Goal: Task Accomplishment & Management: Use online tool/utility

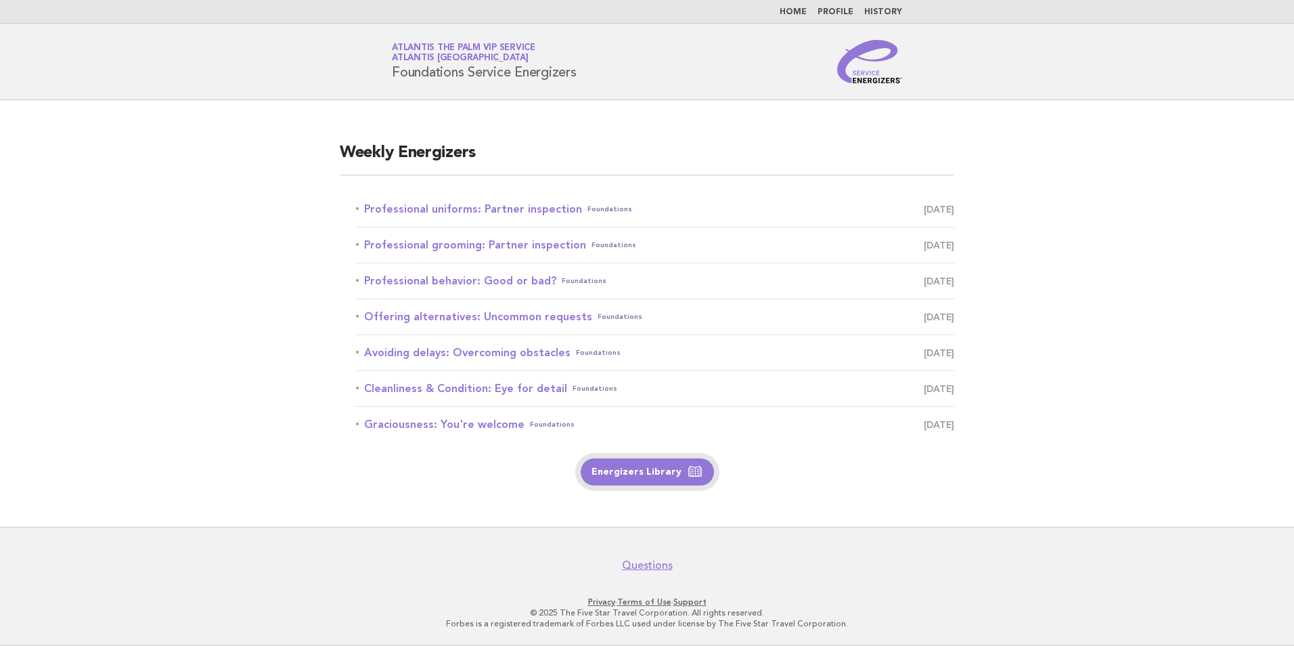
click at [638, 472] on link "Energizers Library" at bounding box center [647, 471] width 133 height 27
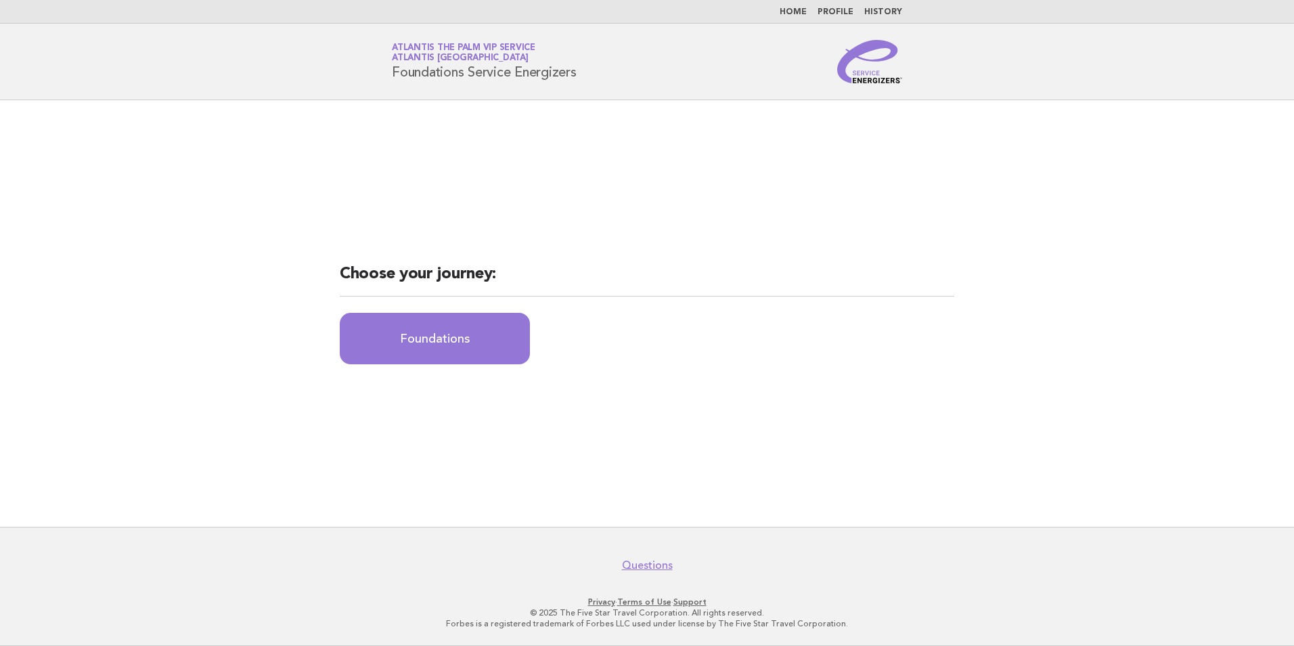
click at [480, 76] on h1 "Service Energizers Atlantis The Palm VIP Service Atlantis Dubai Foundations Ser…" at bounding box center [484, 61] width 185 height 35
click at [443, 50] on link "Atlantis The Palm VIP Service Atlantis Dubai" at bounding box center [464, 52] width 144 height 19
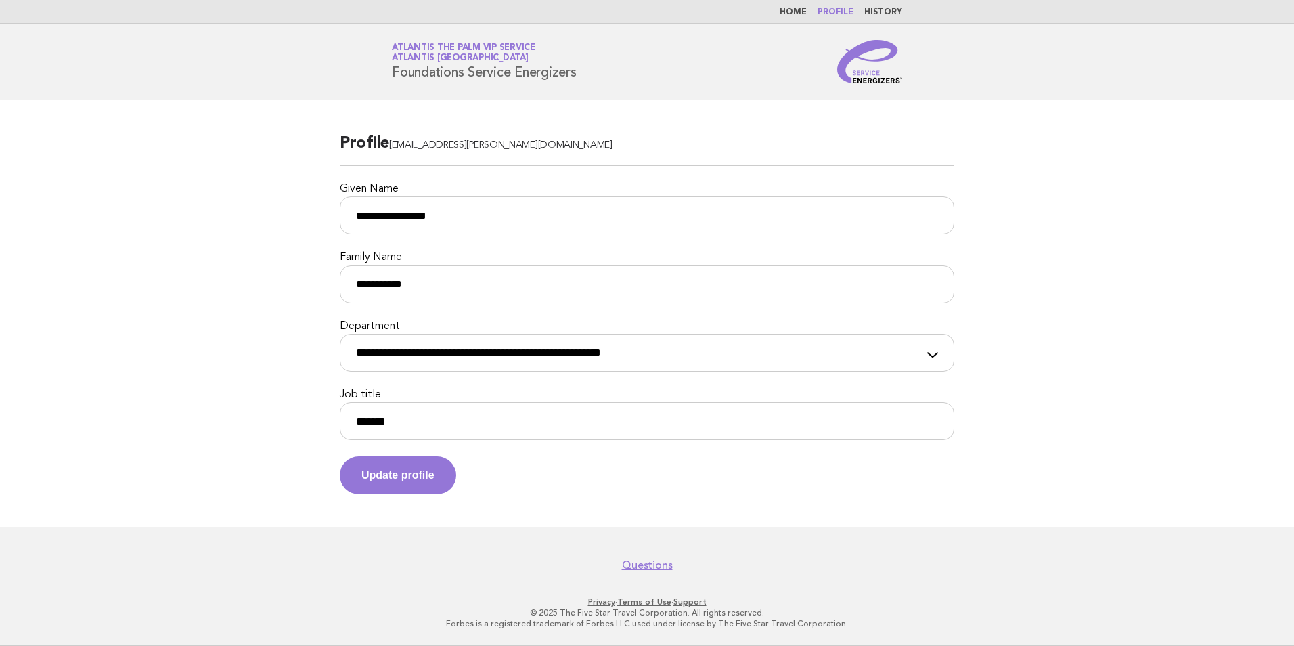
click at [799, 11] on link "Home" at bounding box center [793, 12] width 27 height 8
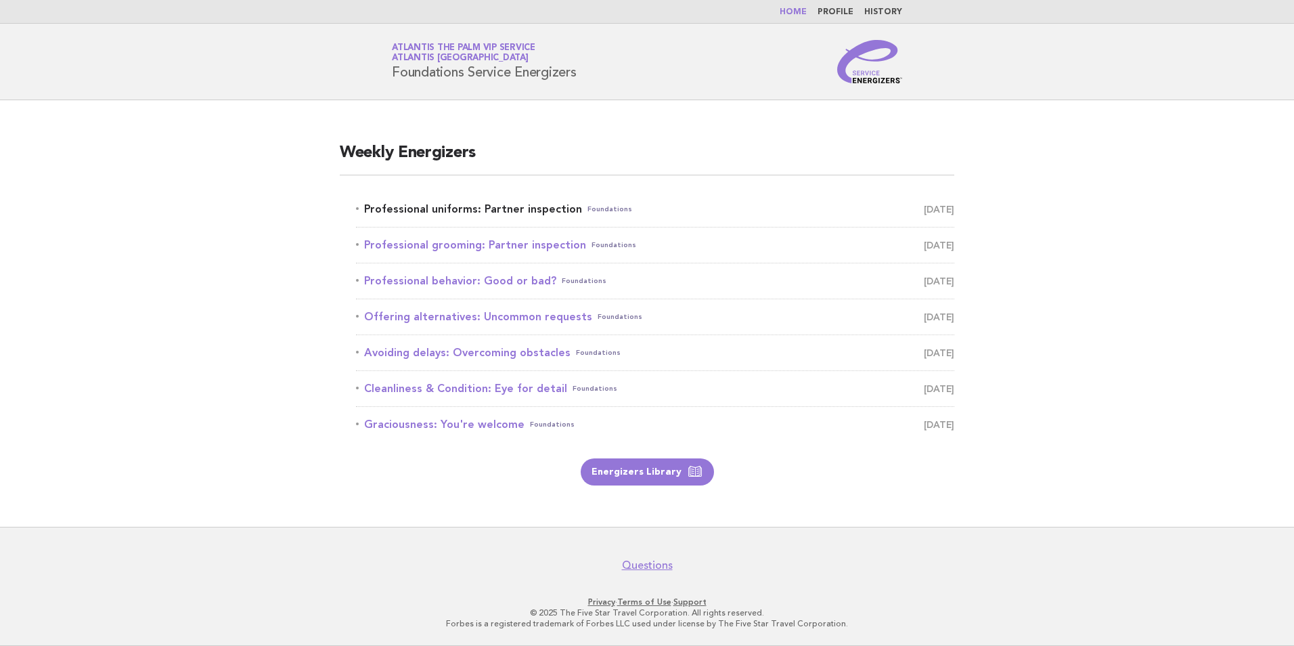
click at [547, 213] on link "Professional uniforms: Partner inspection Foundations October 1" at bounding box center [655, 209] width 598 height 19
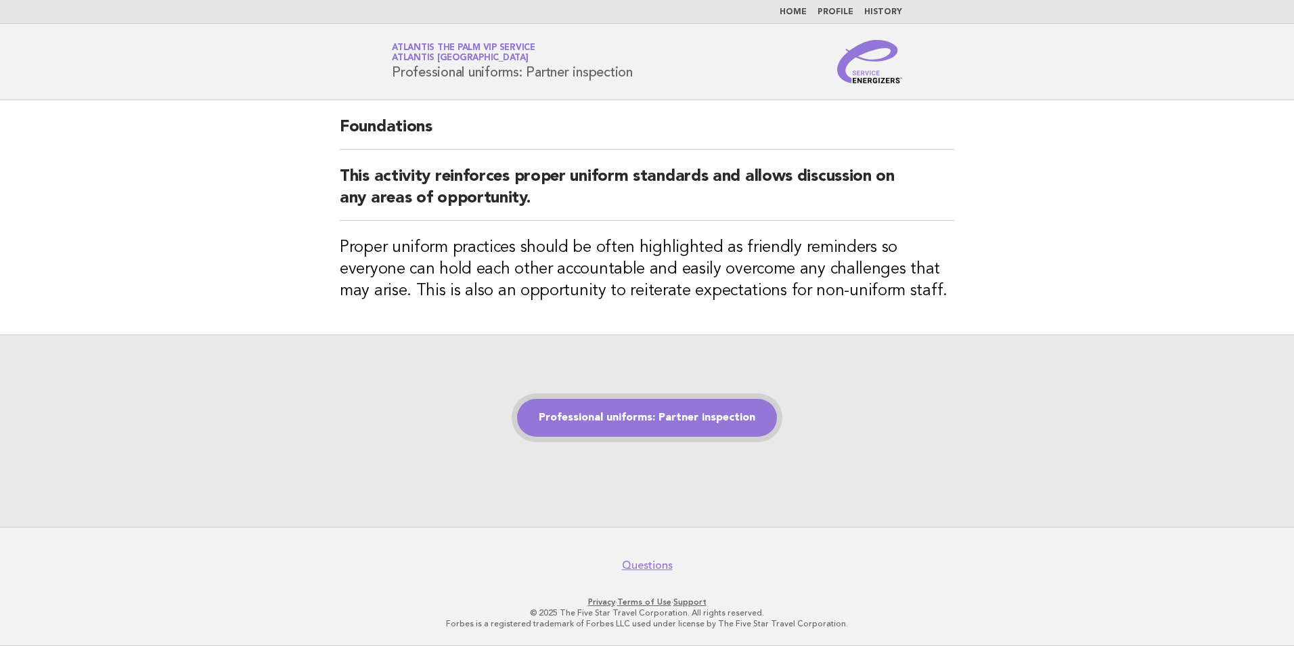
click at [641, 423] on link "Professional uniforms: Partner inspection" at bounding box center [647, 418] width 260 height 38
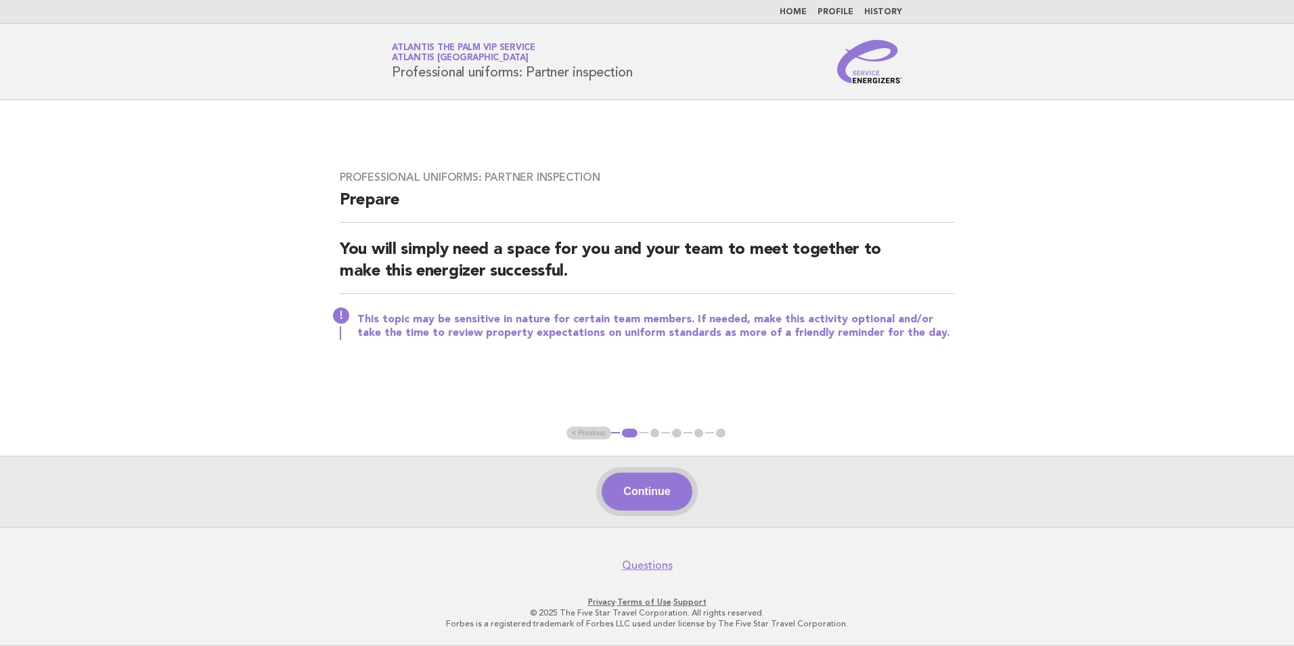
click at [663, 490] on button "Continue" at bounding box center [647, 492] width 90 height 38
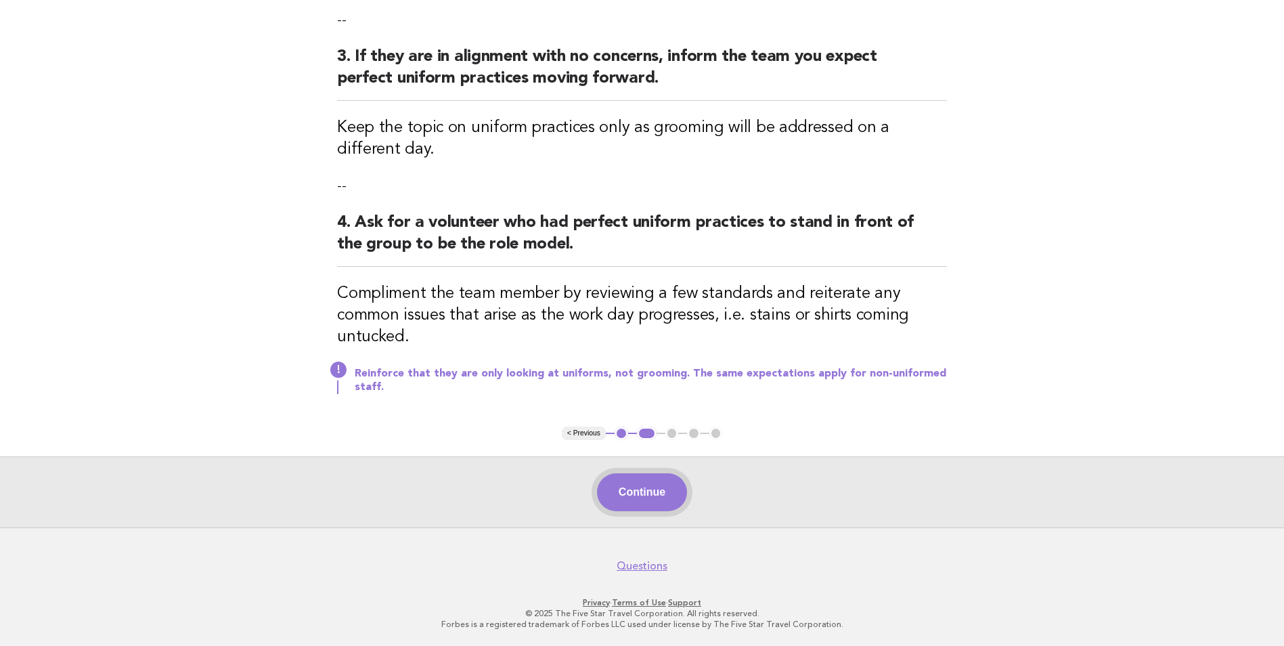
click at [665, 499] on button "Continue" at bounding box center [642, 492] width 90 height 38
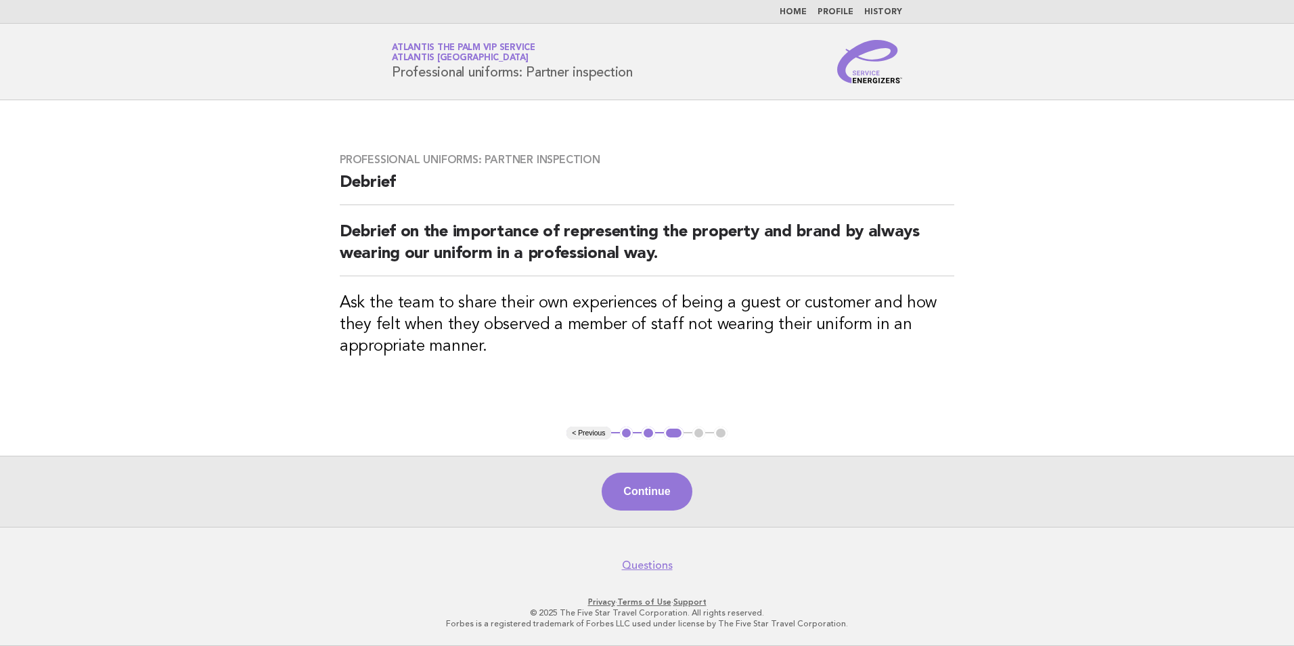
click at [665, 499] on button "Continue" at bounding box center [647, 492] width 90 height 38
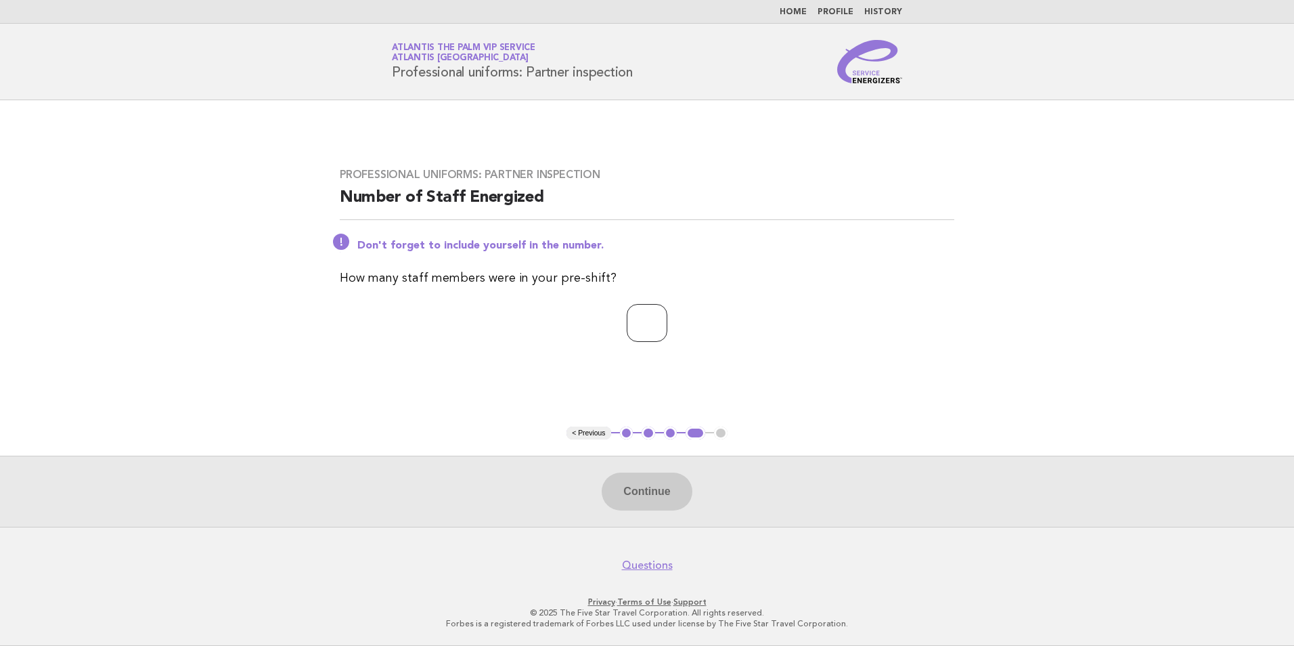
click at [656, 310] on input "number" at bounding box center [647, 323] width 41 height 38
type input "**"
click at [609, 473] on div "Continue" at bounding box center [647, 491] width 1294 height 71
click at [628, 491] on button "Continue" at bounding box center [647, 492] width 90 height 38
